Goal: Task Accomplishment & Management: Use online tool/utility

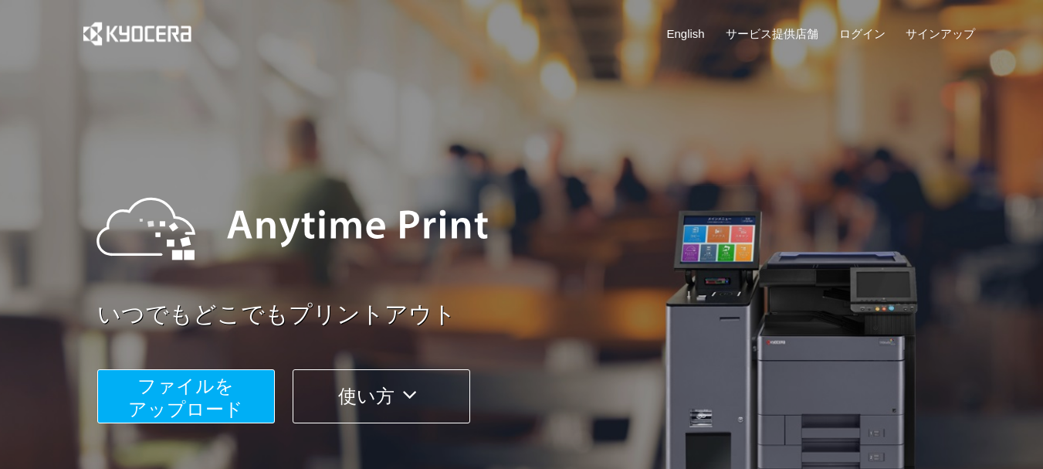
click at [213, 391] on span "ファイルを ​​アップロード" at bounding box center [185, 397] width 115 height 44
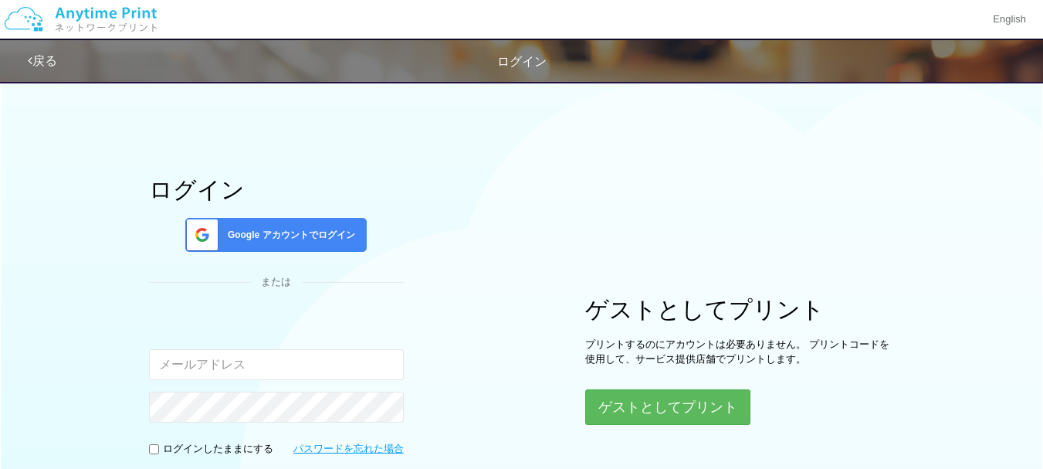
type input "[EMAIL_ADDRESS][DOMAIN_NAME]"
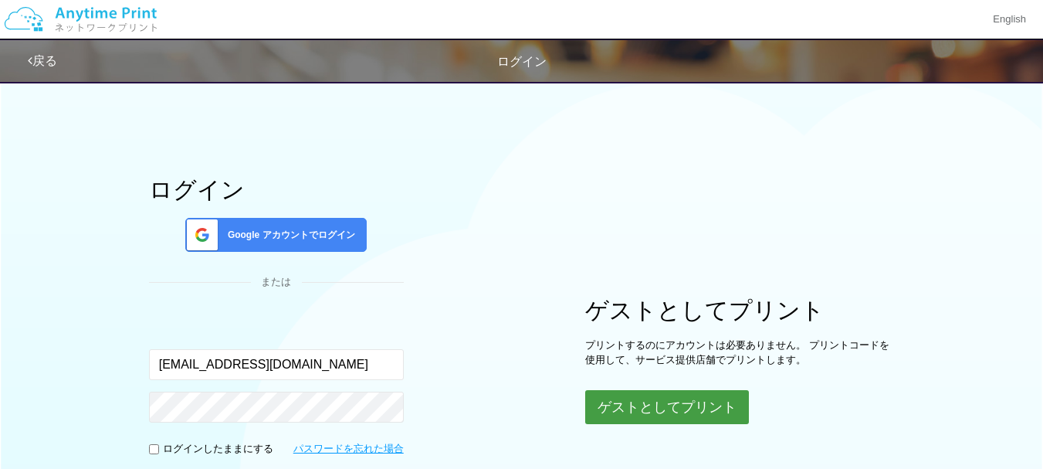
click at [677, 405] on button "ゲストとしてプリント" at bounding box center [667, 407] width 164 height 34
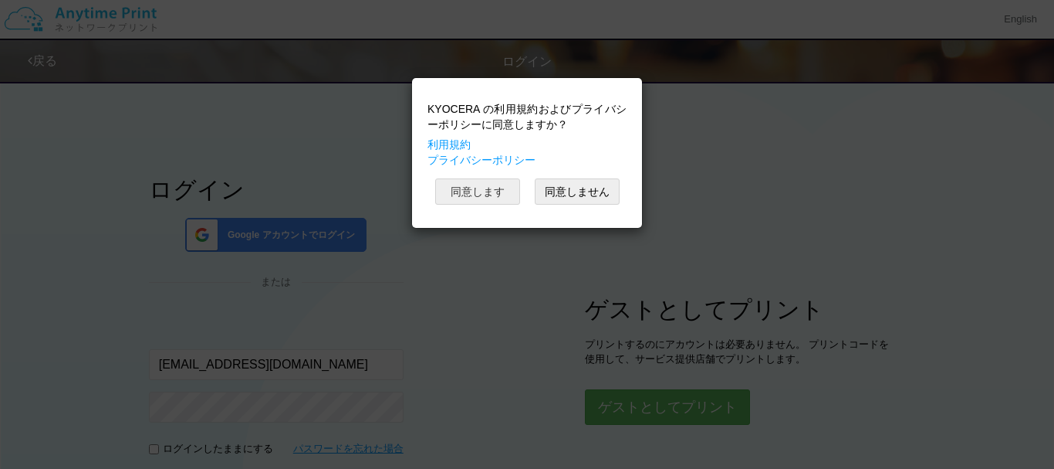
click at [479, 195] on button "同意します" at bounding box center [477, 191] width 85 height 26
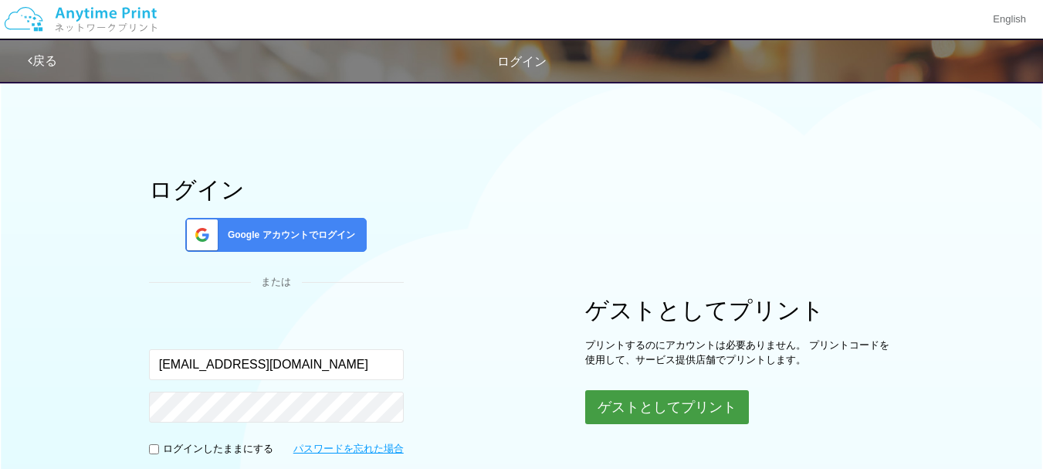
click at [714, 408] on button "ゲストとしてプリント" at bounding box center [667, 407] width 164 height 34
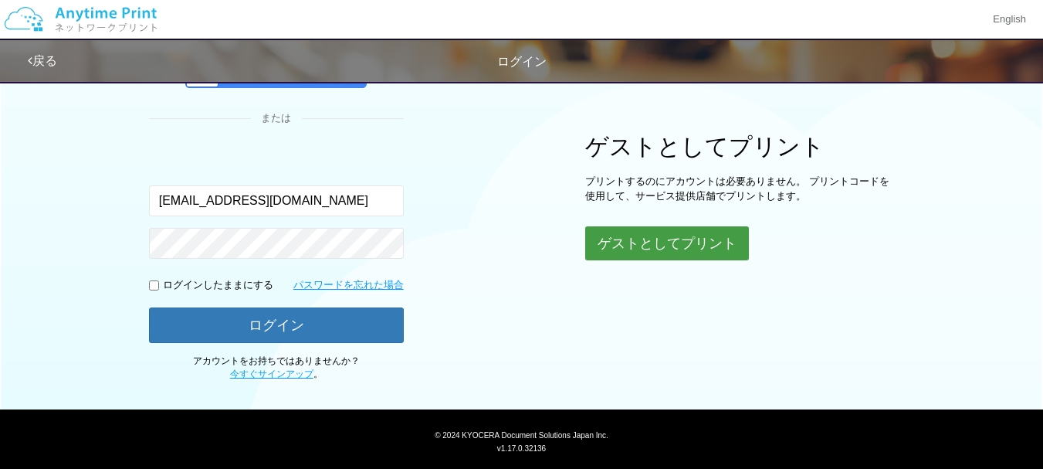
scroll to position [188, 0]
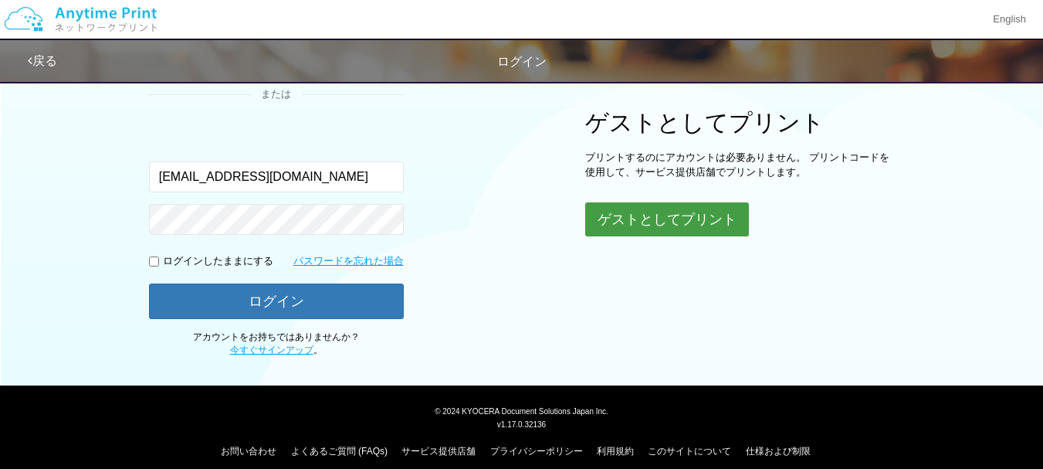
click at [706, 222] on button "ゲストとしてプリント" at bounding box center [667, 219] width 164 height 34
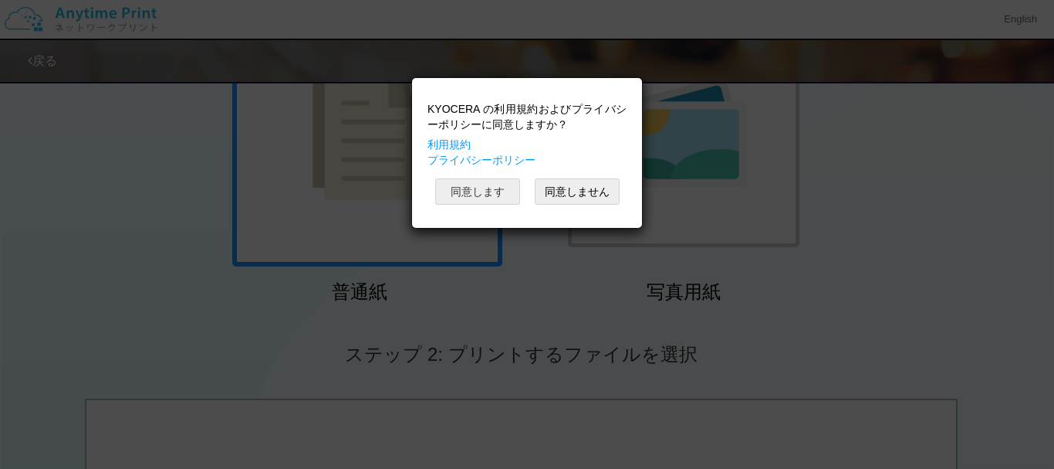
click at [467, 198] on button "同意します" at bounding box center [477, 191] width 85 height 26
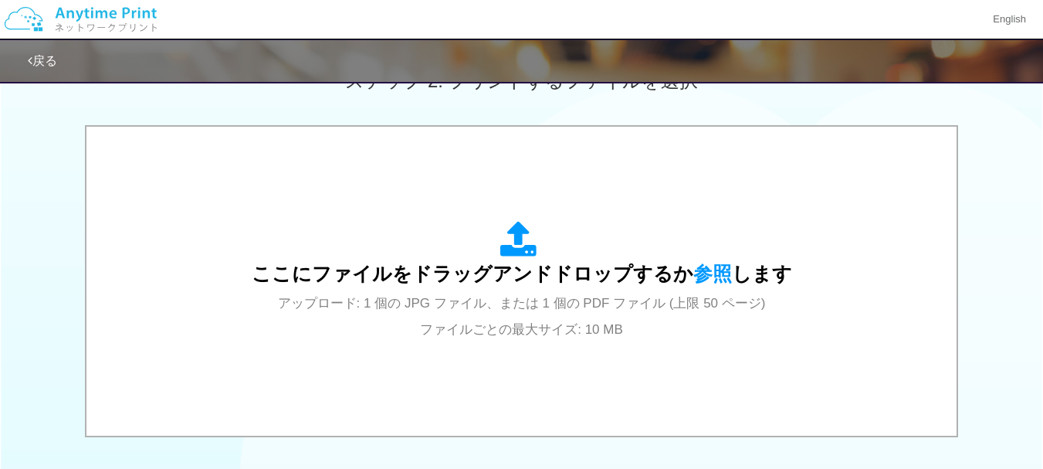
scroll to position [465, 0]
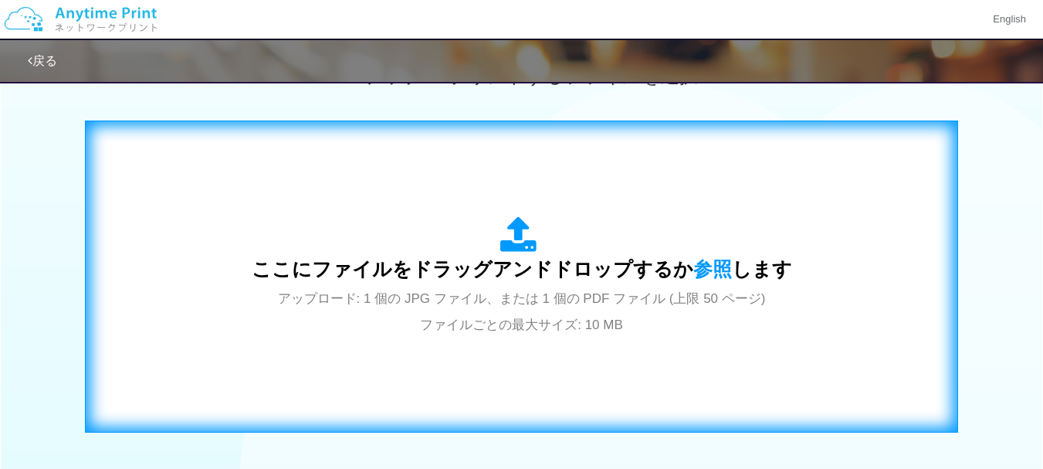
click at [661, 252] on div "ここにファイルをドラッグアンドドロップするか 参照 します アップロード: 1 個の JPG ファイル、または 1 個の PDF ファイル (上限 50 ペー…" at bounding box center [522, 276] width 540 height 120
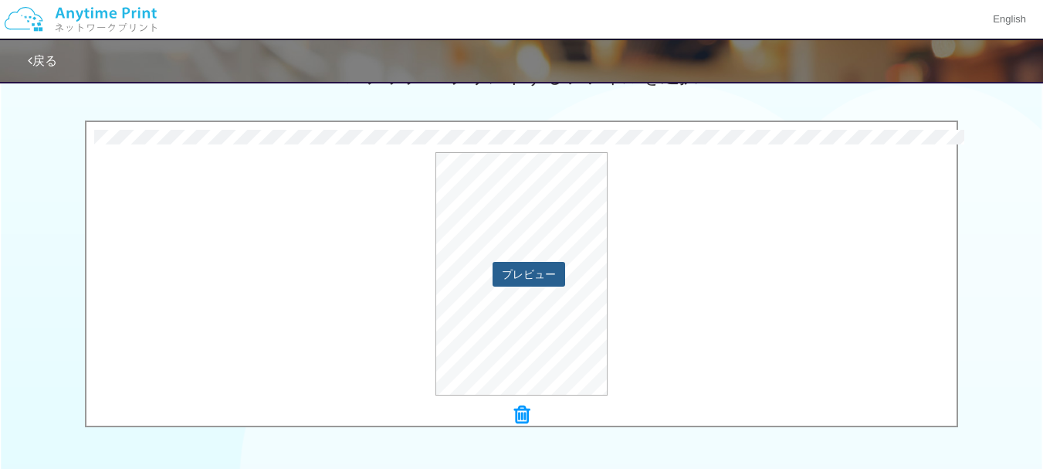
click at [519, 279] on button "プレビュー" at bounding box center [528, 274] width 73 height 25
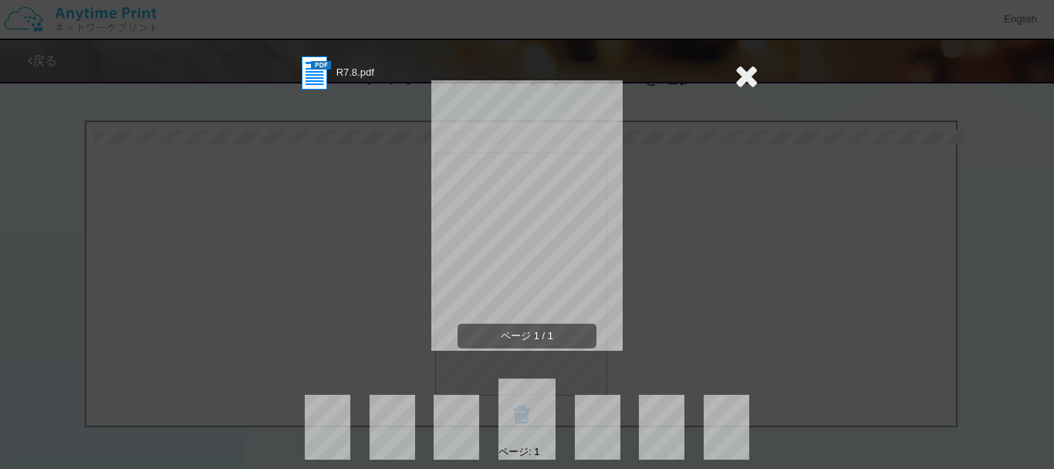
click at [741, 81] on icon at bounding box center [747, 75] width 24 height 31
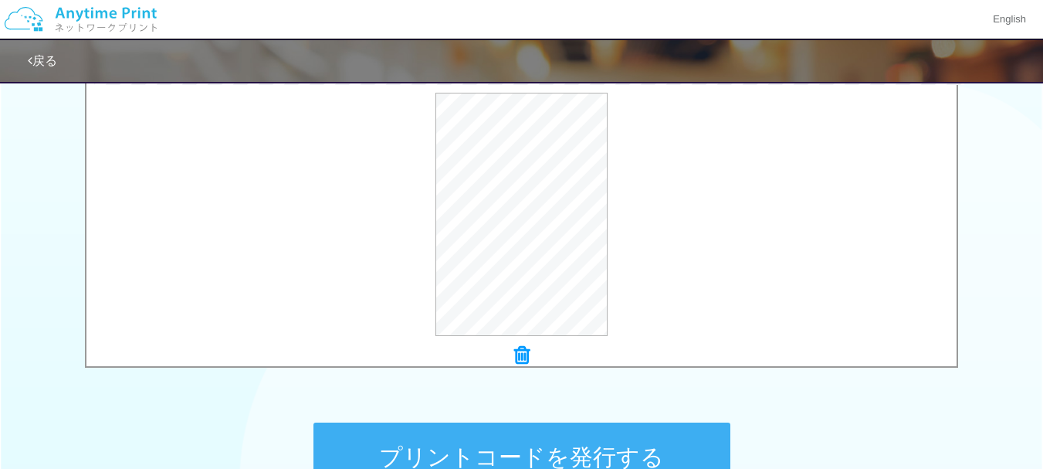
scroll to position [705, 0]
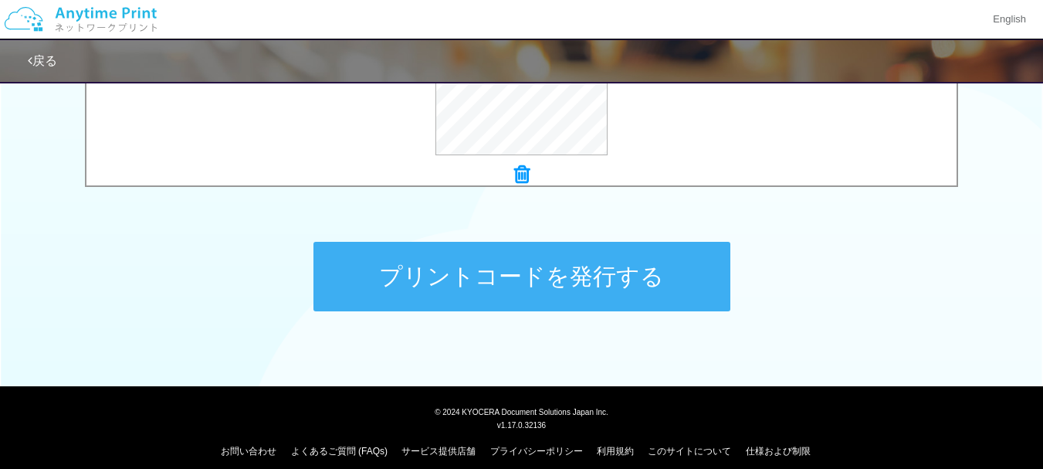
click at [661, 283] on button "プリントコードを発行する" at bounding box center [521, 276] width 417 height 69
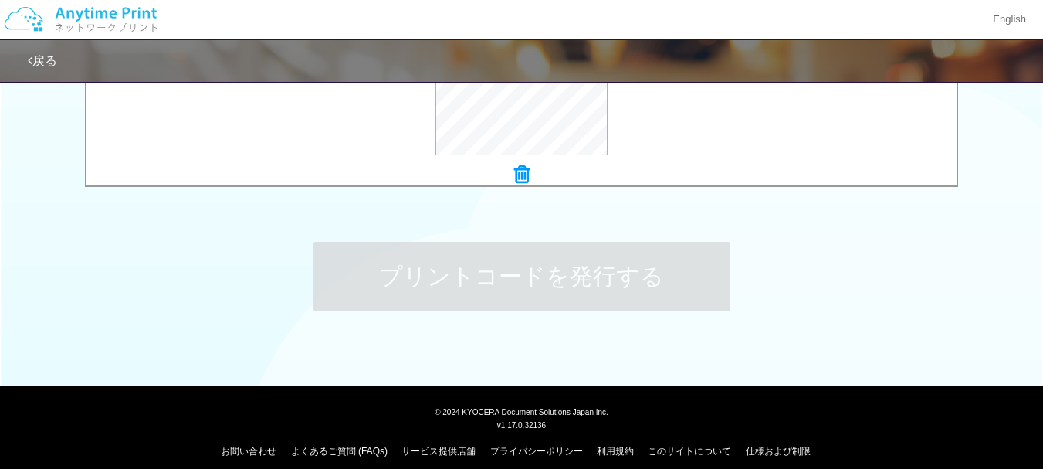
drag, startPoint x: 963, startPoint y: 192, endPoint x: 1050, endPoint y: 290, distance: 130.7
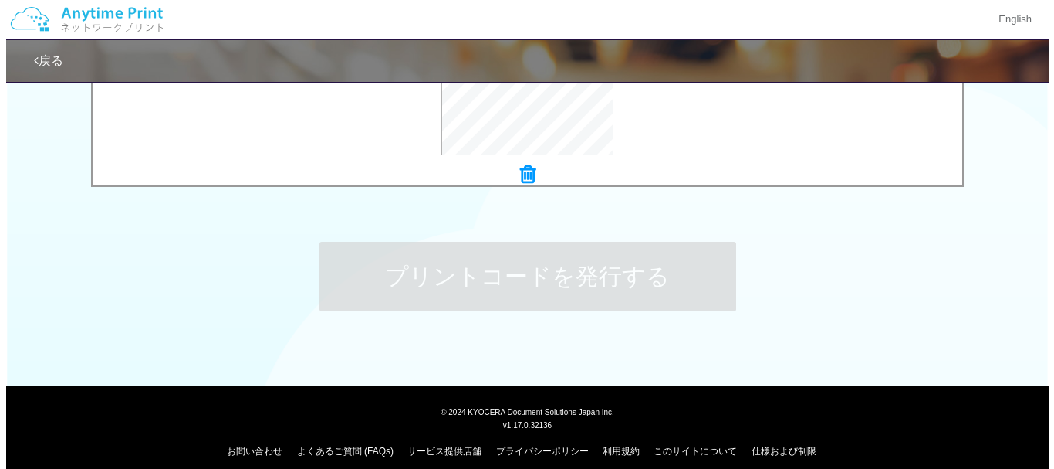
scroll to position [0, 0]
